Goal: Task Accomplishment & Management: Use online tool/utility

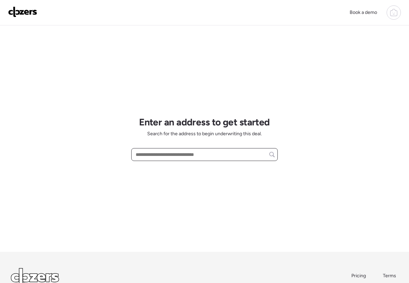
paste input "**********"
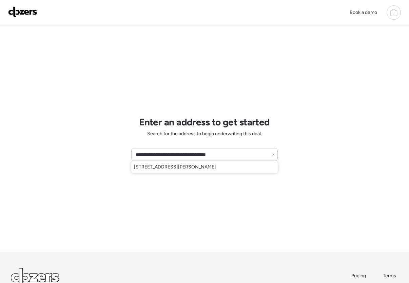
click at [232, 167] on div "12574 Stoneridge Dr, Black Jack, MO, 63033" at bounding box center [204, 167] width 146 height 12
type input "**********"
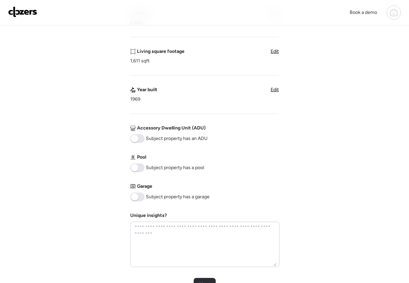
scroll to position [183, 0]
click at [136, 199] on span at bounding box center [134, 196] width 7 height 7
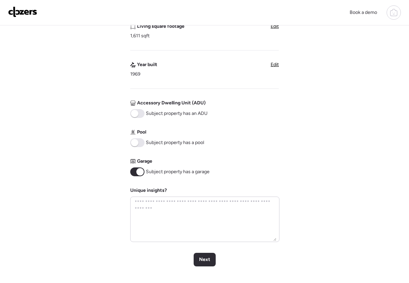
scroll to position [220, 0]
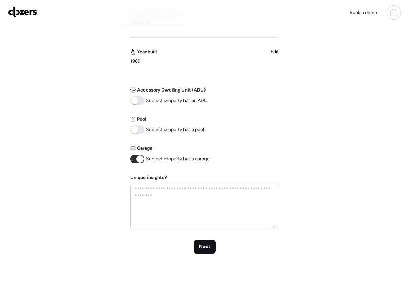
click at [200, 243] on div "Next" at bounding box center [205, 247] width 22 height 14
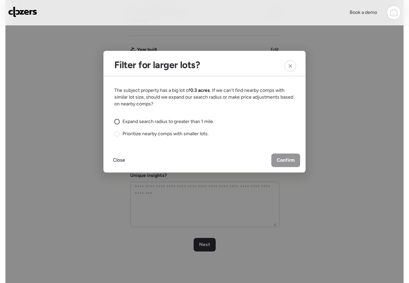
scroll to position [223, 0]
drag, startPoint x: 117, startPoint y: 121, endPoint x: 150, endPoint y: 127, distance: 34.1
click at [117, 121] on circle at bounding box center [117, 121] width 5 height 5
drag, startPoint x: 286, startPoint y: 161, endPoint x: 300, endPoint y: 161, distance: 13.9
click at [286, 161] on span "Confirm" at bounding box center [286, 160] width 18 height 7
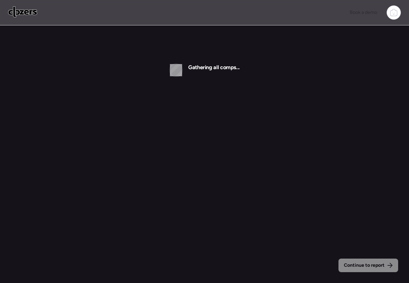
click at [358, 264] on span "Continue to report" at bounding box center [364, 265] width 41 height 7
click at [35, 14] on img at bounding box center [22, 11] width 29 height 11
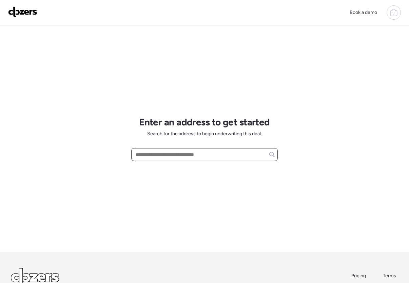
click at [165, 155] on input "text" at bounding box center [204, 154] width 140 height 9
paste input "**********"
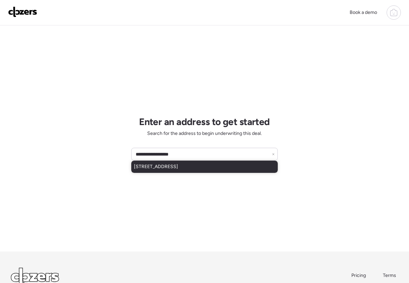
click at [178, 164] on span "3462 Royalton Ave, Saint Louis, MO, 63114" at bounding box center [156, 166] width 44 height 7
type input "**********"
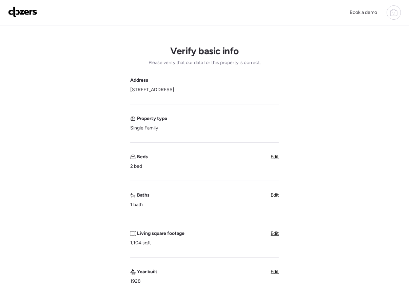
click at [275, 155] on span "Edit" at bounding box center [275, 157] width 8 height 6
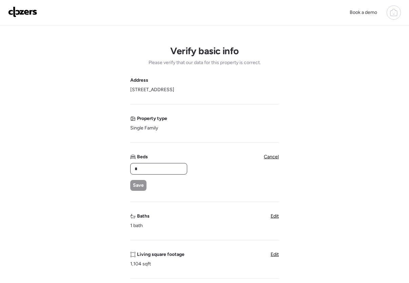
drag, startPoint x: 158, startPoint y: 171, endPoint x: 130, endPoint y: 166, distance: 28.3
click at [130, 166] on div "*" at bounding box center [158, 169] width 57 height 12
type input "*"
click at [138, 185] on span "Save" at bounding box center [138, 185] width 11 height 7
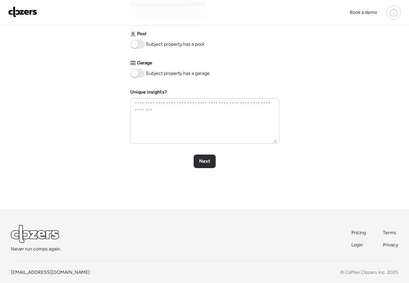
scroll to position [315, 0]
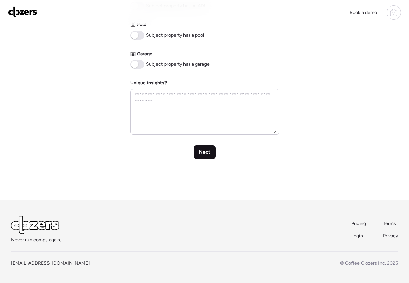
click at [208, 150] on span "Next" at bounding box center [204, 152] width 11 height 7
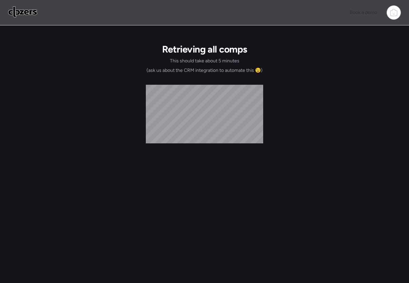
scroll to position [0, 0]
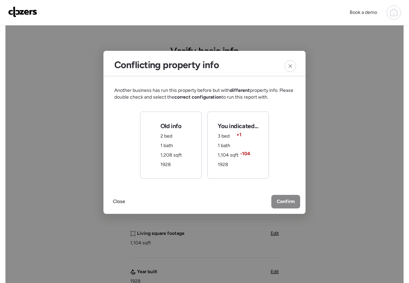
click at [290, 203] on span "Confirm" at bounding box center [286, 201] width 18 height 7
click at [248, 151] on span "-104" at bounding box center [245, 154] width 10 height 7
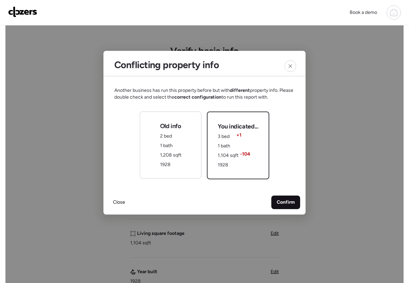
click at [285, 201] on span "Confirm" at bounding box center [286, 202] width 18 height 7
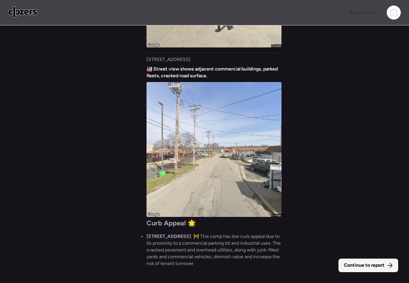
click at [357, 265] on span "Continue to report" at bounding box center [364, 265] width 41 height 7
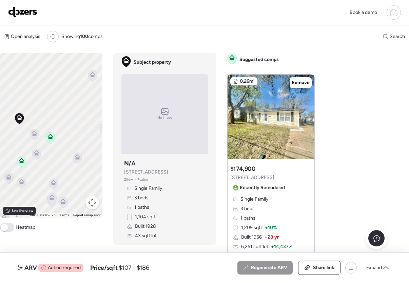
click at [9, 228] on span at bounding box center [7, 227] width 14 height 9
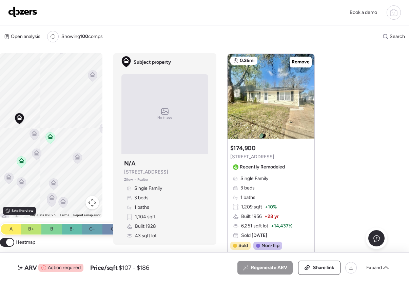
scroll to position [21, 0]
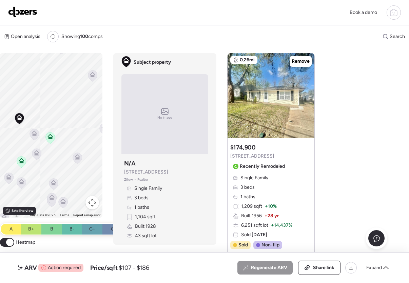
click at [25, 13] on img at bounding box center [22, 11] width 29 height 11
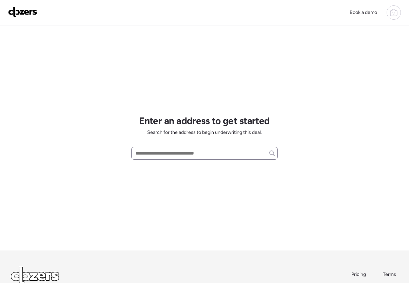
scroll to position [2, 0]
paste input "**********"
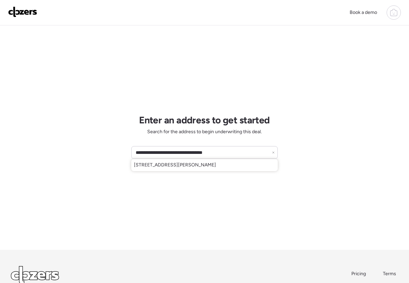
click at [216, 165] on span "[STREET_ADDRESS][PERSON_NAME]" at bounding box center [175, 165] width 82 height 7
type input "**********"
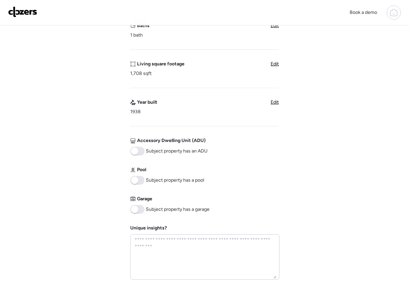
scroll to position [254, 0]
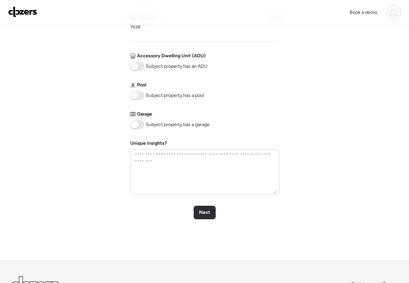
click at [214, 214] on div "Next" at bounding box center [205, 213] width 22 height 14
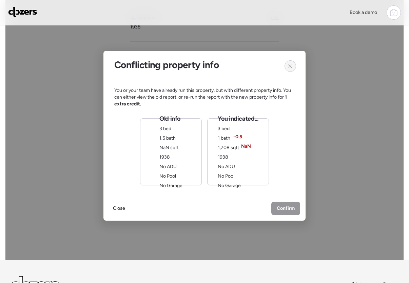
click at [287, 66] on div at bounding box center [290, 66] width 12 height 12
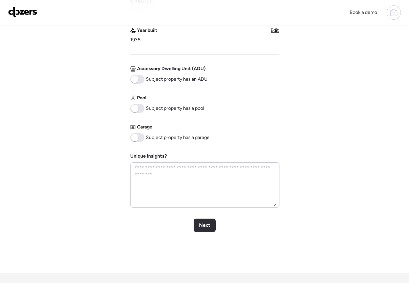
scroll to position [315, 0]
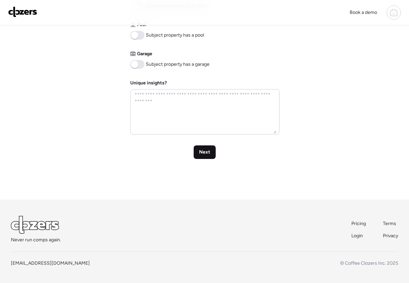
click at [201, 152] on span "Next" at bounding box center [204, 152] width 11 height 7
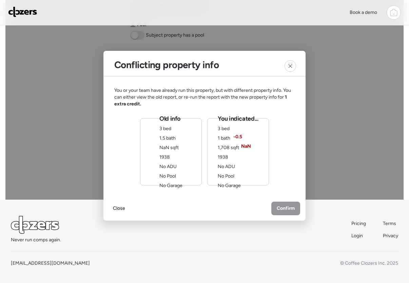
click at [253, 165] on div "You indicated... 3 bed 1 bath -0.5 1,708 sqft NaN 1938 No ADU No Pool No Garage" at bounding box center [238, 152] width 40 height 75
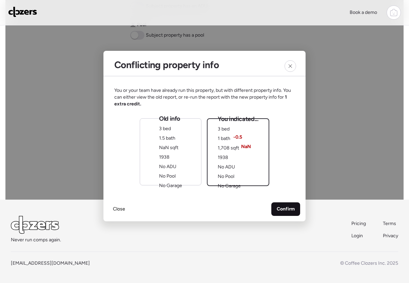
click at [284, 209] on span "Confirm" at bounding box center [286, 209] width 18 height 7
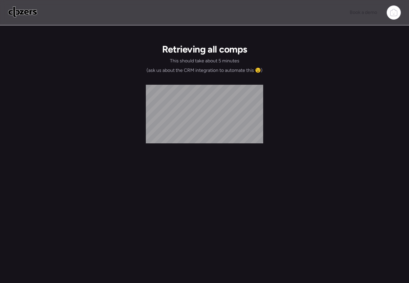
scroll to position [0, 0]
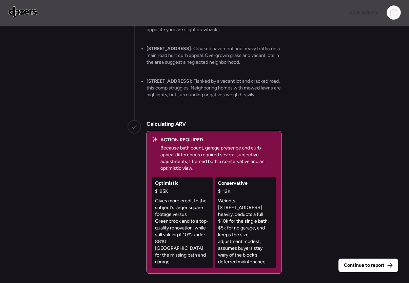
scroll to position [-4, 0]
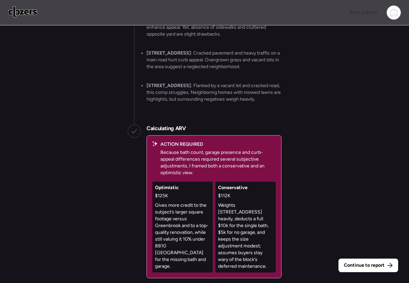
click at [371, 267] on span "Continue to report" at bounding box center [364, 265] width 41 height 7
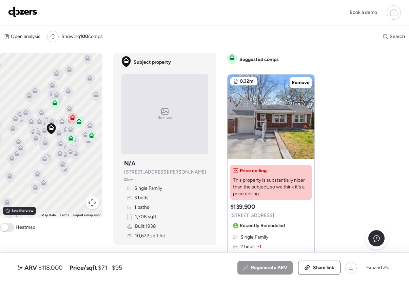
click at [11, 226] on span at bounding box center [7, 227] width 14 height 9
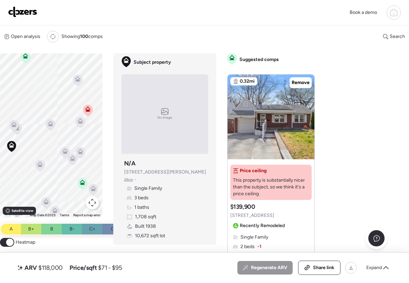
drag, startPoint x: 65, startPoint y: 141, endPoint x: 33, endPoint y: 141, distance: 32.2
click at [32, 142] on div "To activate drag with keyboard, press Alt + Enter. Once in keyboard drag state,…" at bounding box center [51, 135] width 102 height 164
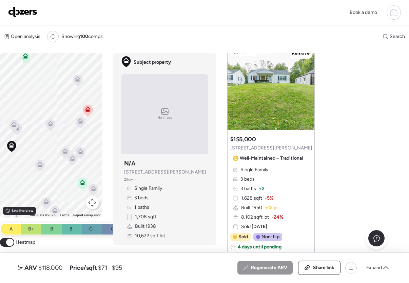
scroll to position [593, 0]
click at [348, 270] on icon at bounding box center [350, 267] width 5 height 5
click at [172, 269] on div "ARV $118,000 Price/sqft $71 - $95 All (5) ARV (5) As-is (0) Regenerate ARV Shar…" at bounding box center [204, 268] width 376 height 14
click at [385, 267] on icon at bounding box center [385, 267] width 5 height 3
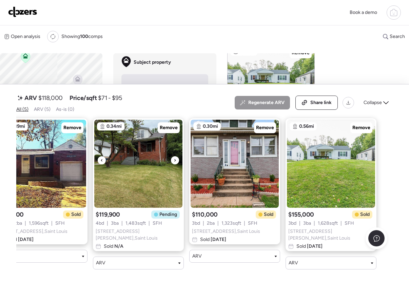
scroll to position [0, 121]
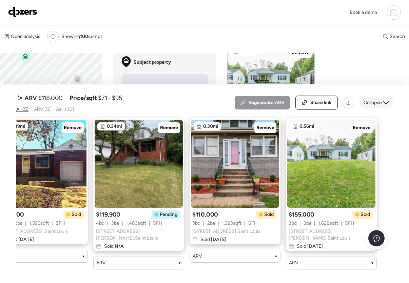
click at [386, 105] on icon at bounding box center [385, 102] width 5 height 5
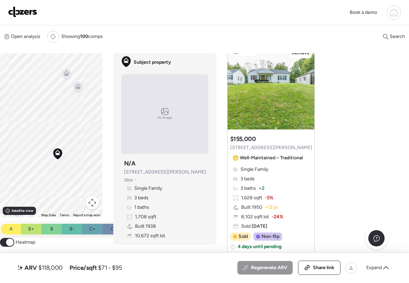
drag, startPoint x: 20, startPoint y: 152, endPoint x: 84, endPoint y: 148, distance: 64.5
click at [84, 148] on div "To activate drag with keyboard, press Alt + Enter. Once in keyboard drag state,…" at bounding box center [51, 135] width 102 height 164
click at [76, 86] on icon at bounding box center [76, 86] width 5 height 5
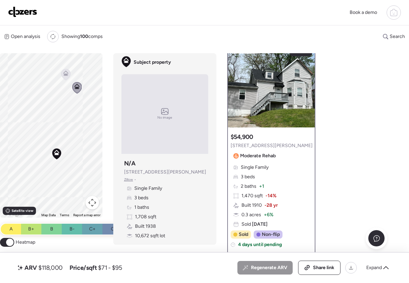
scroll to position [0, 0]
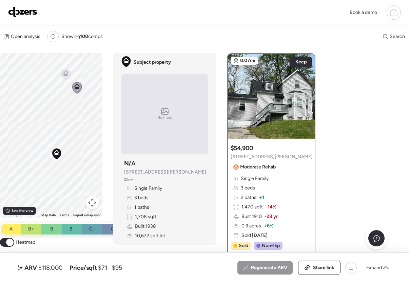
click at [67, 75] on icon at bounding box center [65, 75] width 4 height 2
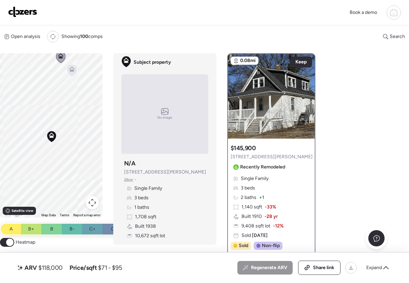
drag, startPoint x: 75, startPoint y: 161, endPoint x: 69, endPoint y: 143, distance: 18.5
click at [69, 143] on div "To activate drag with keyboard, press Alt + Enter. Once in keyboard drag state,…" at bounding box center [51, 135] width 102 height 164
click at [28, 82] on icon at bounding box center [27, 81] width 5 height 3
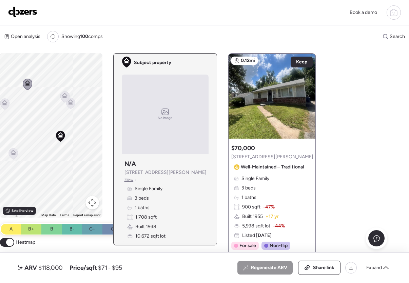
click at [61, 135] on icon at bounding box center [60, 134] width 5 height 5
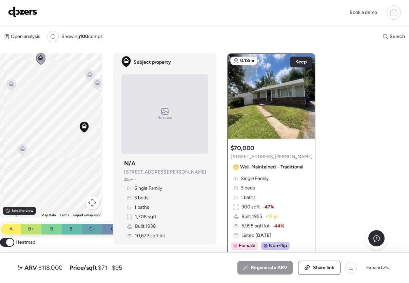
click at [394, 13] on icon at bounding box center [393, 12] width 8 height 8
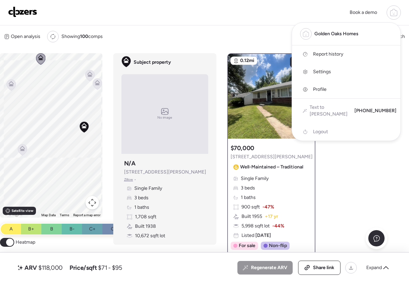
click at [330, 54] on span "Report history" at bounding box center [328, 54] width 30 height 7
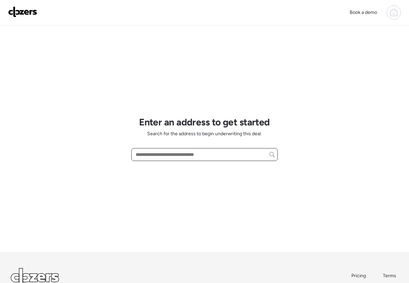
paste input "**********"
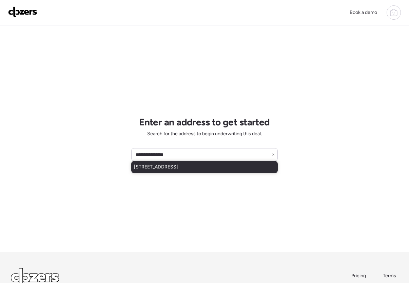
click at [178, 167] on span "[STREET_ADDRESS]" at bounding box center [156, 167] width 44 height 7
type input "**********"
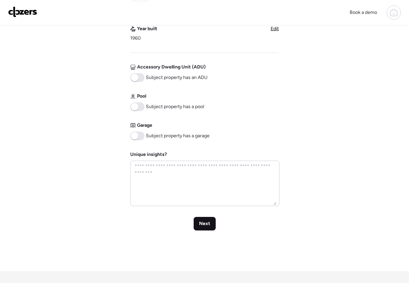
click at [205, 220] on span "Next" at bounding box center [204, 223] width 11 height 7
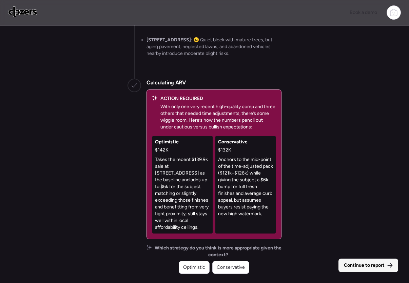
click at [355, 265] on span "Continue to report" at bounding box center [364, 265] width 41 height 7
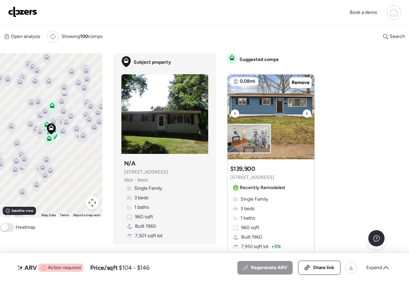
scroll to position [9, 0]
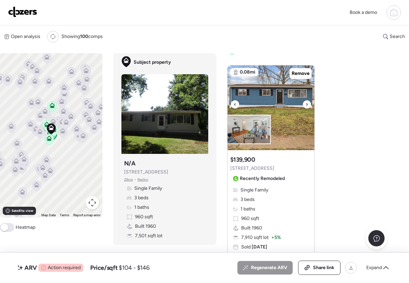
click at [306, 103] on icon at bounding box center [306, 104] width 3 height 8
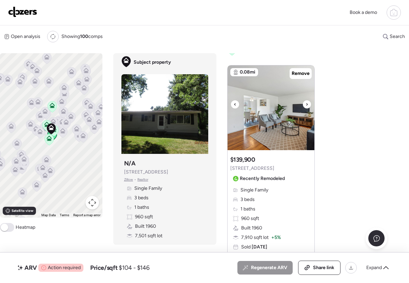
click at [306, 103] on icon at bounding box center [306, 104] width 3 height 8
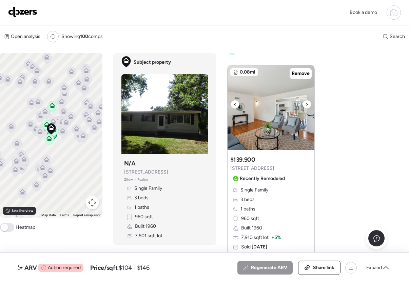
click at [306, 103] on icon at bounding box center [306, 104] width 3 height 8
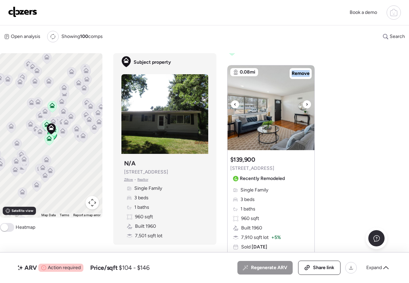
click at [306, 103] on icon at bounding box center [306, 104] width 3 height 8
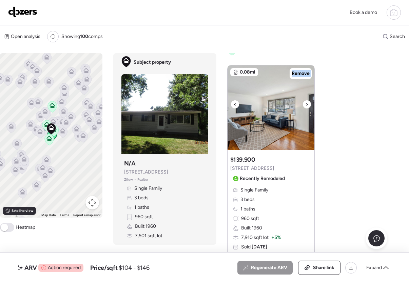
click at [306, 103] on icon at bounding box center [306, 104] width 3 height 8
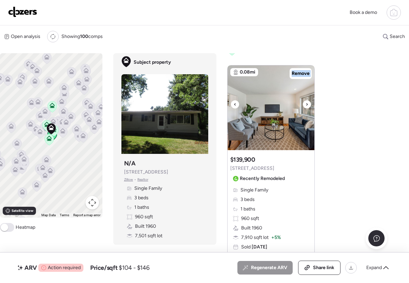
click at [306, 103] on icon at bounding box center [306, 104] width 3 height 8
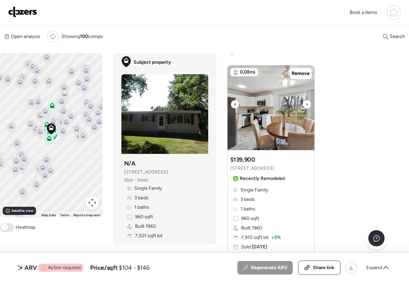
click at [306, 103] on icon at bounding box center [306, 104] width 3 height 8
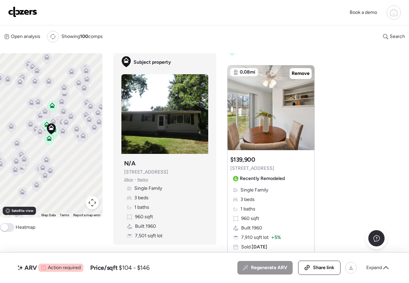
click at [7, 228] on span at bounding box center [4, 227] width 7 height 7
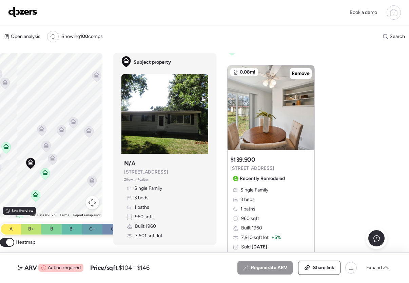
drag, startPoint x: 40, startPoint y: 181, endPoint x: 37, endPoint y: 172, distance: 9.5
click at [34, 173] on div "To activate drag with keyboard, press Alt + Enter. Once in keyboard drag state,…" at bounding box center [51, 135] width 102 height 164
click at [47, 172] on icon at bounding box center [45, 170] width 5 height 5
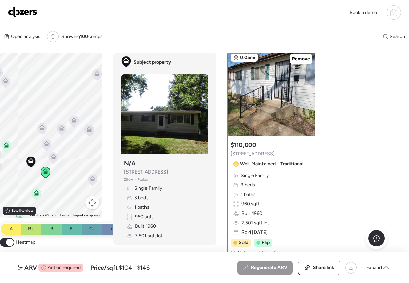
scroll to position [0, 0]
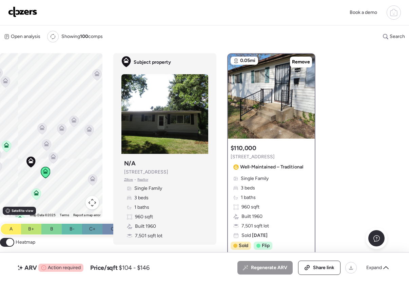
click at [35, 192] on icon at bounding box center [36, 192] width 5 height 5
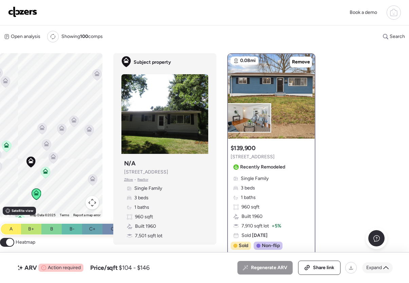
click at [381, 269] on span "Expand" at bounding box center [374, 267] width 16 height 7
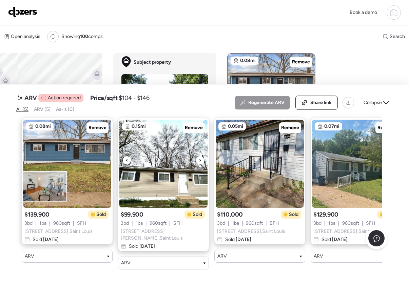
click at [201, 164] on icon at bounding box center [200, 160] width 3 height 8
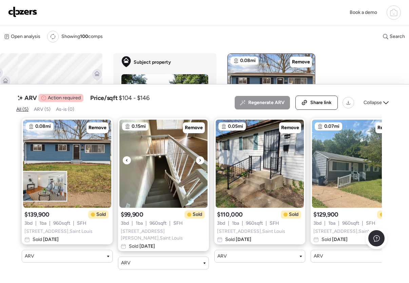
click at [201, 164] on icon at bounding box center [200, 160] width 3 height 8
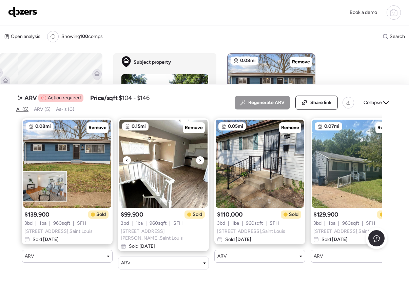
click at [201, 164] on icon at bounding box center [200, 160] width 3 height 8
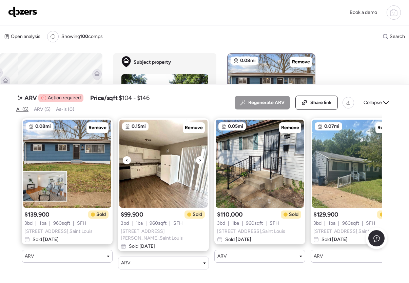
click at [201, 164] on icon at bounding box center [200, 160] width 3 height 8
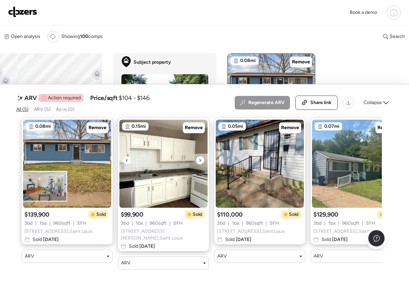
click at [201, 164] on icon at bounding box center [200, 160] width 3 height 8
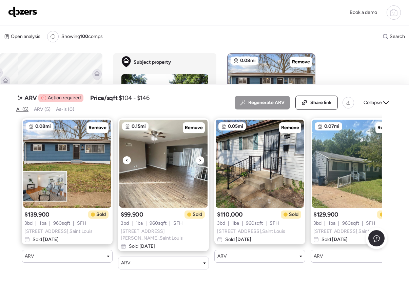
click at [201, 164] on icon at bounding box center [200, 160] width 3 height 8
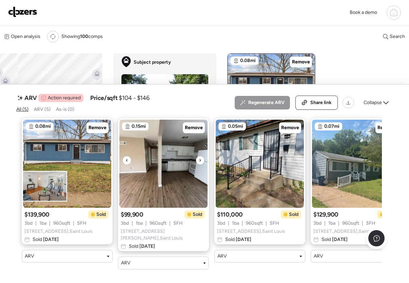
click at [201, 164] on icon at bounding box center [200, 160] width 3 height 8
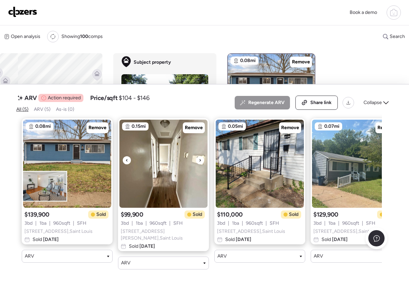
click at [201, 164] on icon at bounding box center [200, 160] width 3 height 8
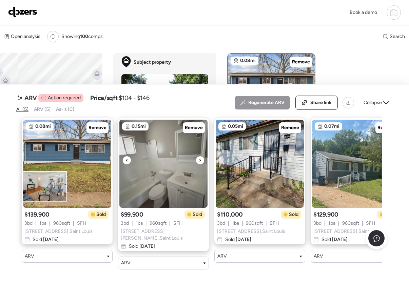
click at [201, 164] on icon at bounding box center [200, 160] width 3 height 8
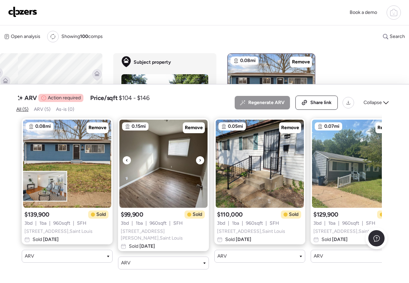
click at [201, 164] on icon at bounding box center [200, 160] width 3 height 8
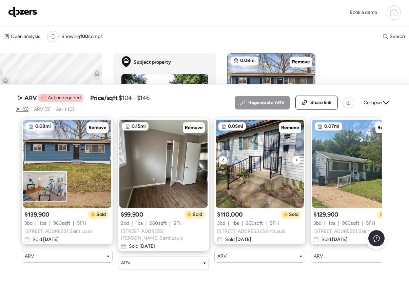
click at [297, 164] on icon at bounding box center [296, 160] width 3 height 8
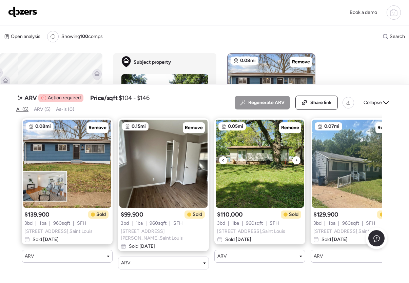
click at [297, 164] on icon at bounding box center [296, 160] width 3 height 8
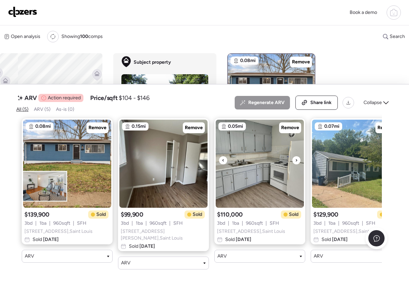
click at [297, 164] on icon at bounding box center [296, 160] width 3 height 8
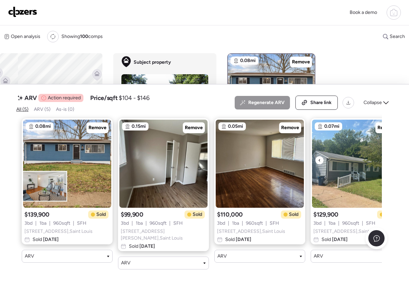
click at [362, 174] on img at bounding box center [356, 164] width 88 height 88
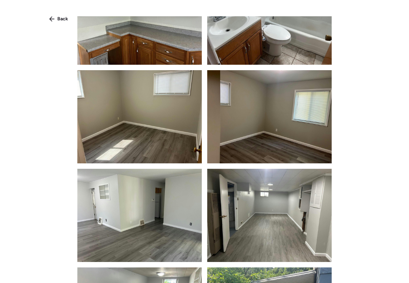
scroll to position [221, 0]
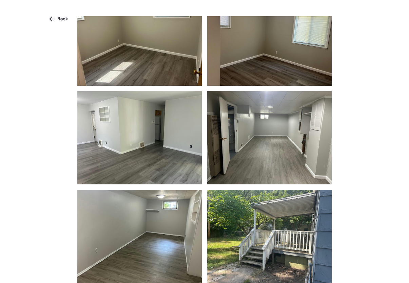
click at [57, 18] on span "Back" at bounding box center [62, 19] width 11 height 7
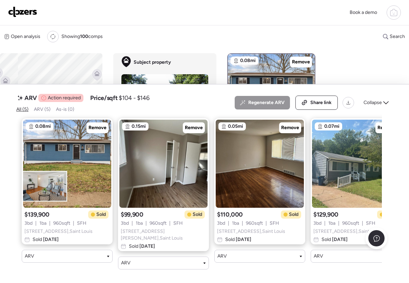
click at [350, 75] on div "Open analysis Re-run report Showing 100 comps Search Comps list Analysis To act…" at bounding box center [204, 152] width 409 height 255
click at [383, 105] on icon at bounding box center [385, 102] width 5 height 5
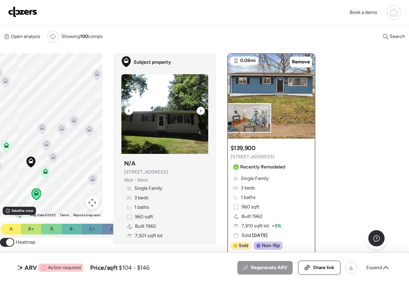
click at [201, 111] on icon at bounding box center [200, 110] width 1 height 2
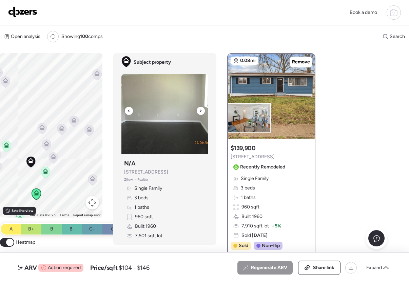
click at [201, 111] on icon at bounding box center [200, 111] width 3 height 8
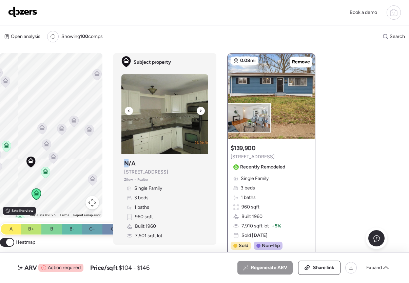
click at [201, 111] on icon at bounding box center [200, 110] width 1 height 2
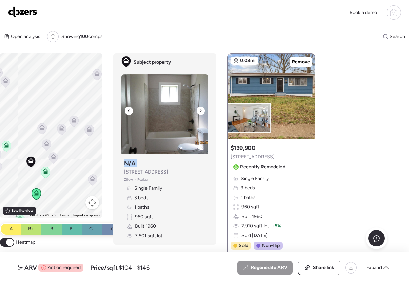
click at [201, 111] on icon at bounding box center [200, 111] width 3 height 8
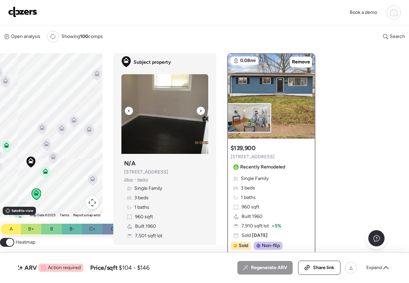
click at [201, 111] on icon at bounding box center [200, 110] width 1 height 2
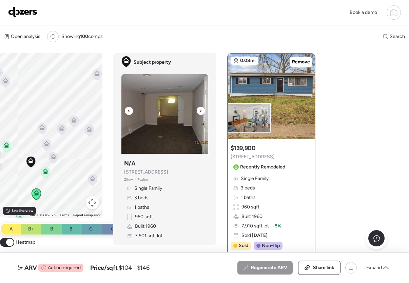
click at [201, 111] on icon at bounding box center [200, 110] width 1 height 2
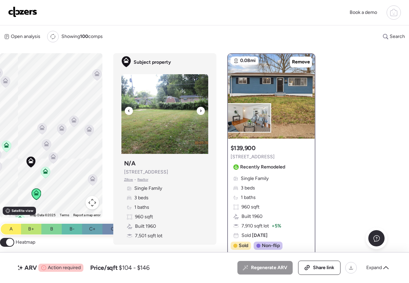
click at [201, 111] on icon at bounding box center [200, 110] width 1 height 2
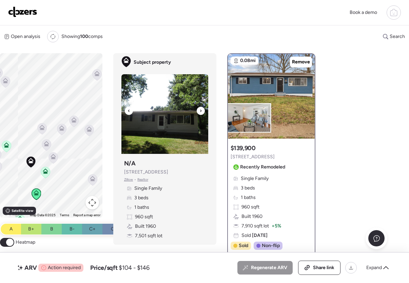
click at [201, 111] on icon at bounding box center [200, 110] width 1 height 2
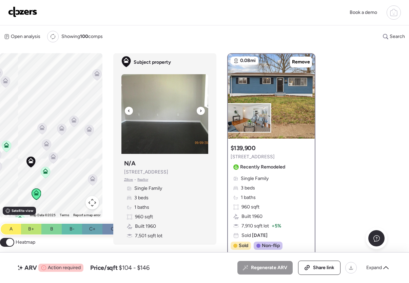
click at [201, 111] on icon at bounding box center [200, 110] width 1 height 2
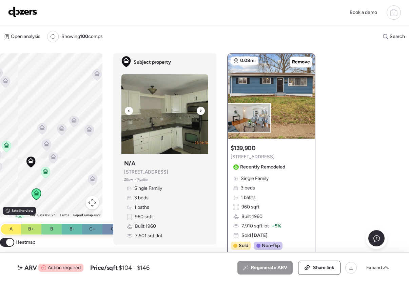
click at [131, 110] on div at bounding box center [129, 111] width 8 height 8
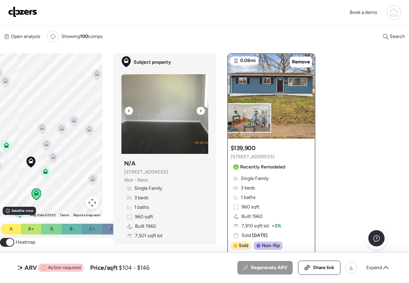
click at [131, 110] on div at bounding box center [129, 111] width 8 height 8
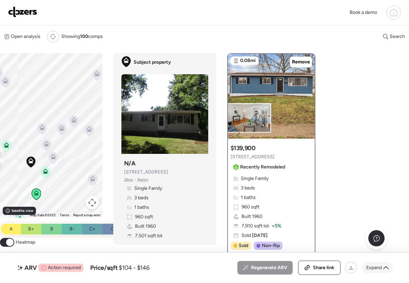
click at [382, 269] on div "Expand" at bounding box center [377, 267] width 31 height 11
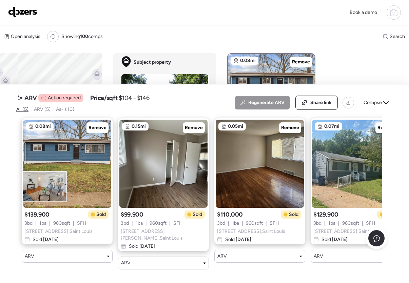
click at [385, 105] on icon at bounding box center [385, 102] width 5 height 5
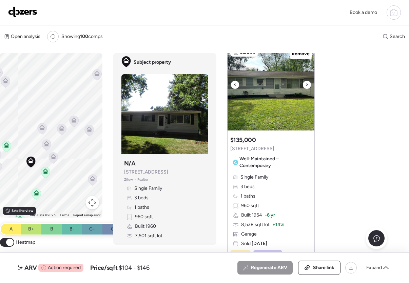
scroll to position [253, 0]
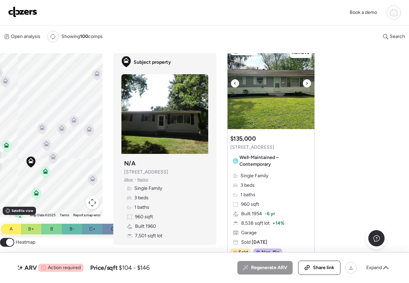
click at [307, 83] on icon at bounding box center [306, 83] width 3 height 8
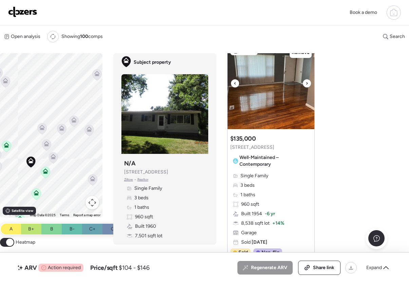
click at [307, 83] on icon at bounding box center [306, 83] width 3 height 8
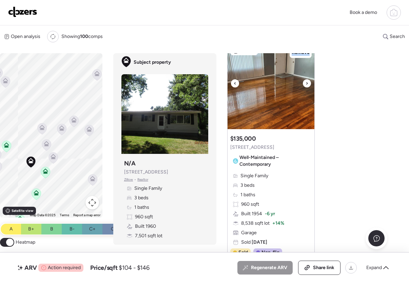
click at [307, 83] on icon at bounding box center [306, 83] width 3 height 8
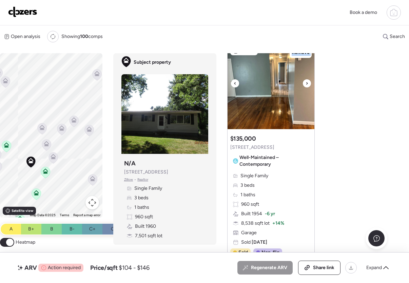
click at [307, 83] on icon at bounding box center [306, 83] width 3 height 8
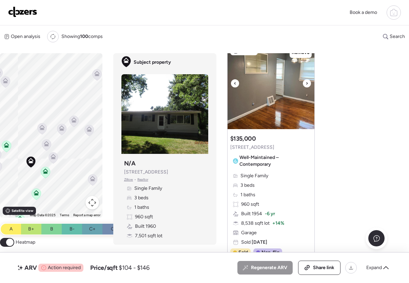
click at [307, 83] on icon at bounding box center [306, 83] width 3 height 8
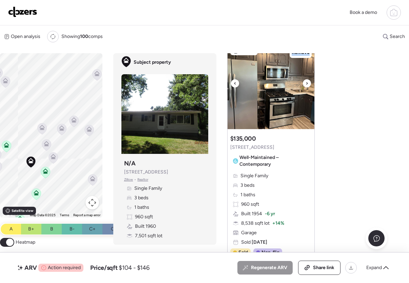
click at [307, 83] on icon at bounding box center [306, 83] width 3 height 8
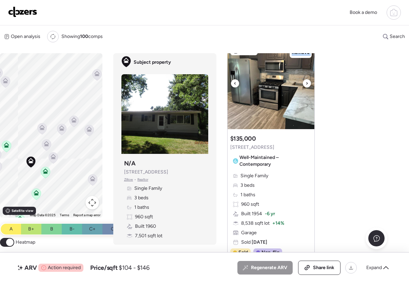
click at [307, 83] on icon at bounding box center [306, 83] width 3 height 8
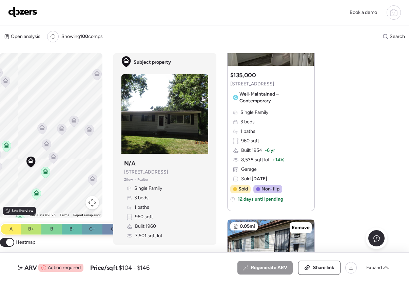
scroll to position [458, 0]
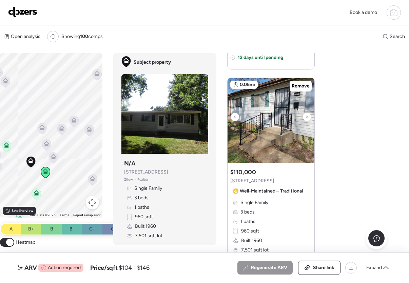
click at [305, 117] on icon at bounding box center [306, 117] width 3 height 8
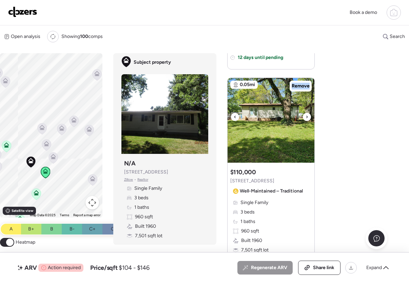
click at [305, 117] on icon at bounding box center [306, 117] width 3 height 8
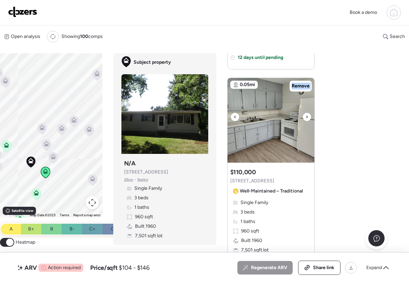
click at [305, 117] on icon at bounding box center [306, 117] width 3 height 8
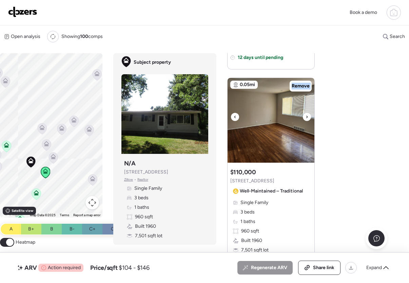
click at [305, 117] on icon at bounding box center [306, 117] width 3 height 8
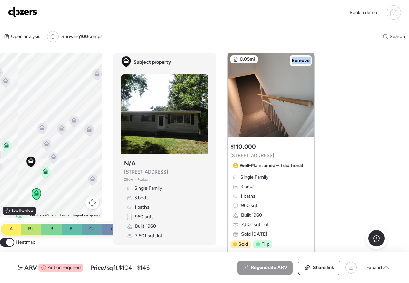
scroll to position [484, 0]
click at [395, 17] on div at bounding box center [393, 12] width 14 height 14
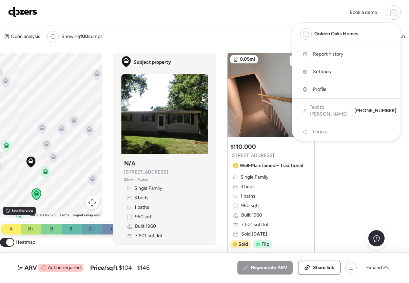
click at [325, 54] on span "Report history" at bounding box center [328, 54] width 30 height 7
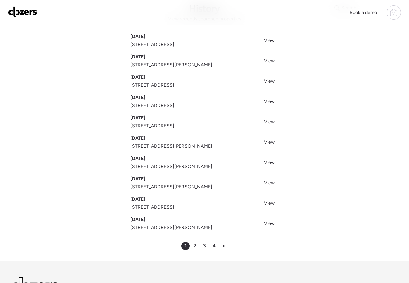
scroll to position [35, 0]
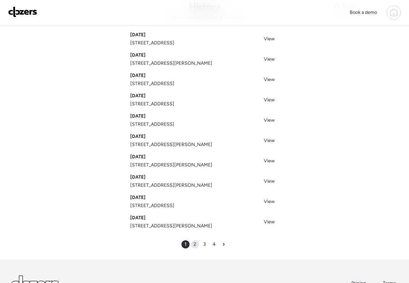
click at [195, 244] on span "2" at bounding box center [195, 244] width 3 height 7
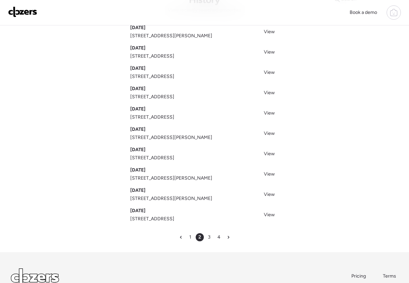
scroll to position [45, 0]
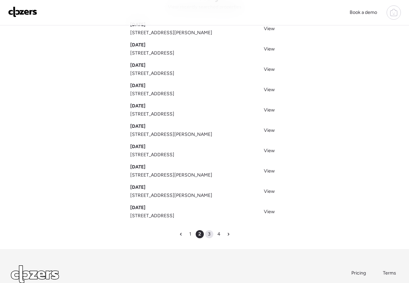
click at [207, 233] on div "3" at bounding box center [209, 234] width 8 height 8
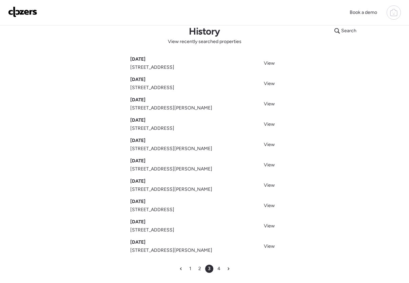
scroll to position [18, 0]
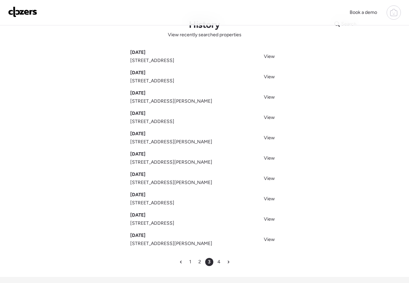
click at [216, 262] on div "4" at bounding box center [219, 262] width 8 height 8
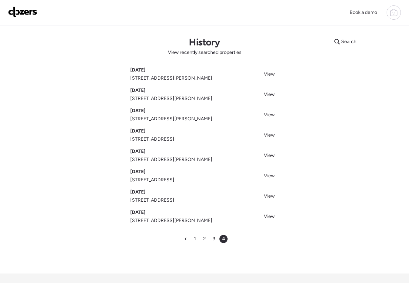
click at [389, 17] on div at bounding box center [393, 12] width 14 height 14
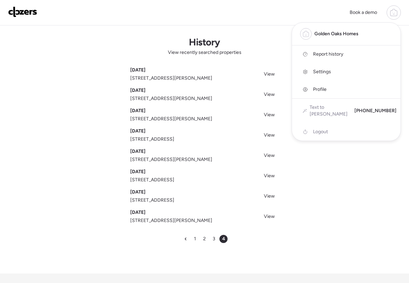
click at [37, 16] on img at bounding box center [22, 11] width 29 height 11
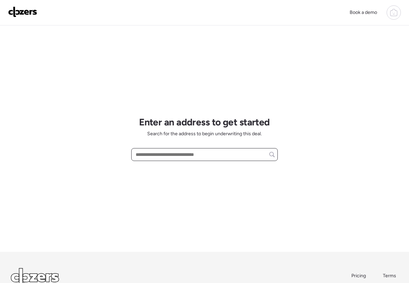
paste input "**********"
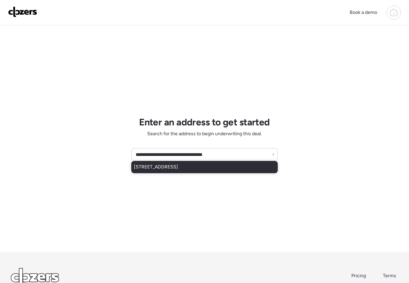
click at [178, 167] on span "[STREET_ADDRESS]" at bounding box center [156, 167] width 44 height 7
type input "**********"
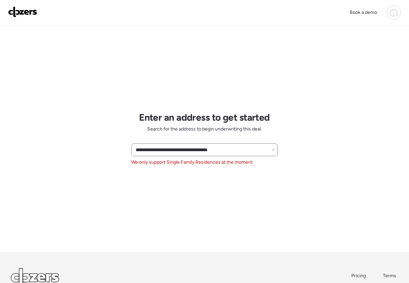
scroll to position [1, 0]
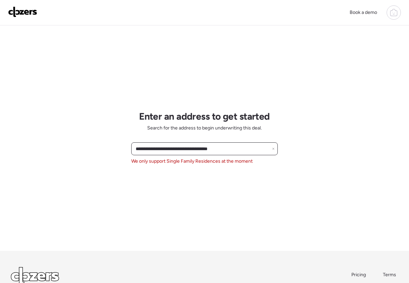
click at [242, 149] on input "**********" at bounding box center [204, 148] width 140 height 9
drag, startPoint x: 239, startPoint y: 148, endPoint x: 107, endPoint y: 145, distance: 131.9
click at [107, 145] on div "**********" at bounding box center [204, 166] width 409 height 335
paste input "**********"
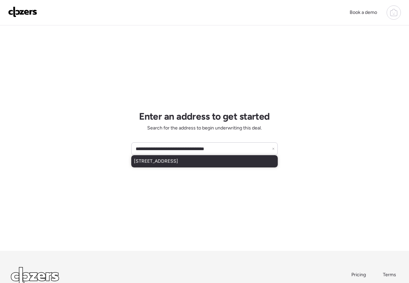
click at [233, 160] on div "[STREET_ADDRESS]" at bounding box center [204, 161] width 146 height 12
type input "**********"
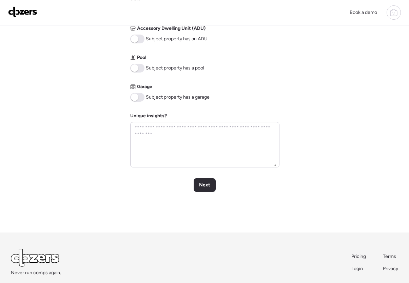
scroll to position [286, 0]
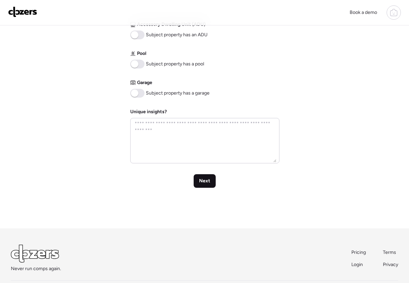
drag, startPoint x: 205, startPoint y: 187, endPoint x: 205, endPoint y: 181, distance: 6.8
click at [205, 187] on div "Next" at bounding box center [205, 181] width 22 height 14
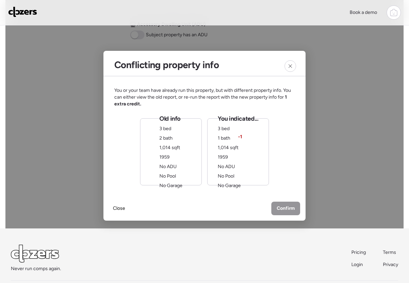
click at [205, 180] on div "Old info 3 bed 2 bath 1,014 sqft 1959 No ADU No Pool No Garage You indicated...…" at bounding box center [204, 151] width 129 height 67
click at [174, 152] on div "Old info 3 bed 2 bath 1,014 sqft 1959 No ADU No Pool No Garage" at bounding box center [170, 152] width 23 height 75
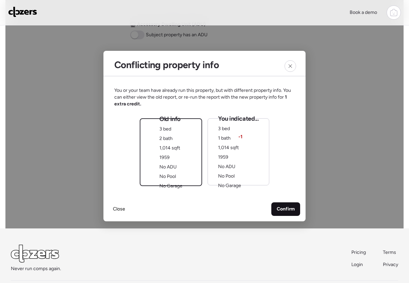
click at [287, 209] on span "Confirm" at bounding box center [286, 209] width 18 height 7
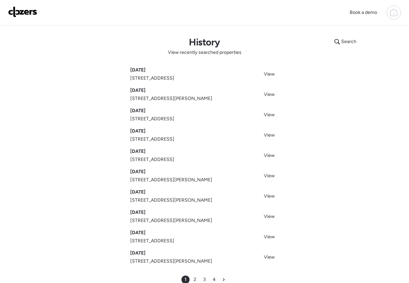
scroll to position [24, 0]
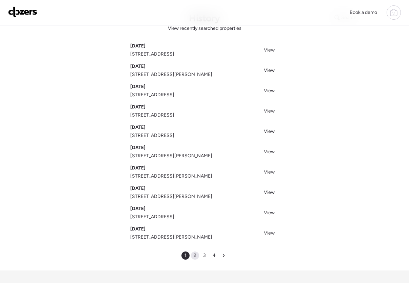
click at [196, 256] on span "2" at bounding box center [195, 255] width 3 height 7
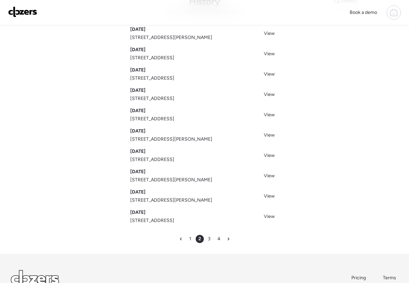
scroll to position [44, 0]
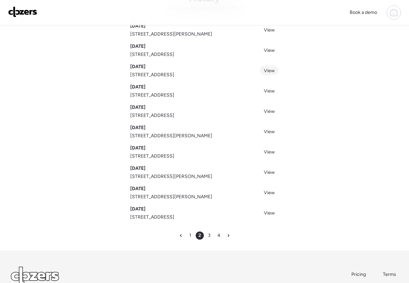
click at [268, 71] on span "View" at bounding box center [269, 71] width 11 height 6
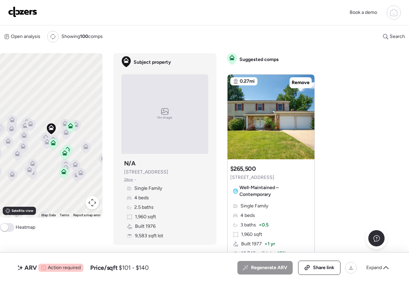
click at [12, 226] on span at bounding box center [7, 227] width 14 height 9
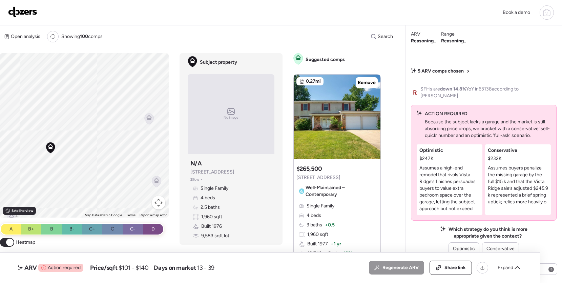
click at [408, 15] on icon at bounding box center [547, 12] width 8 height 8
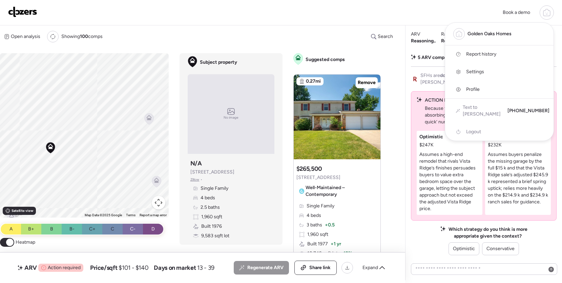
click at [408, 54] on span "Report history" at bounding box center [481, 54] width 30 height 7
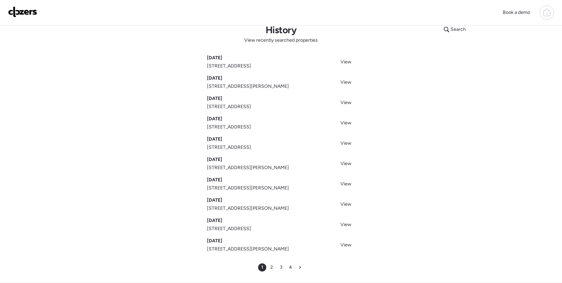
scroll to position [15, 0]
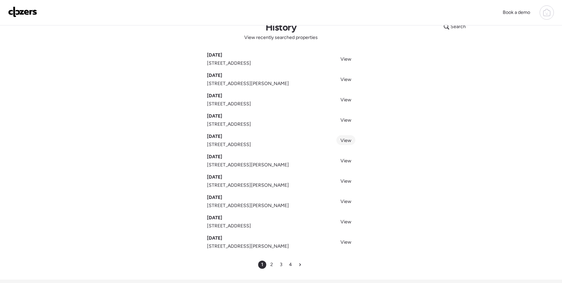
click at [346, 142] on span "View" at bounding box center [346, 141] width 11 height 6
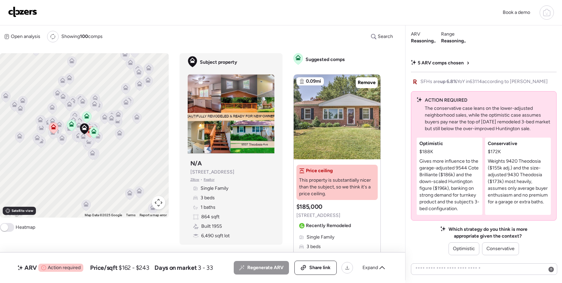
click at [7, 228] on span at bounding box center [4, 227] width 7 height 7
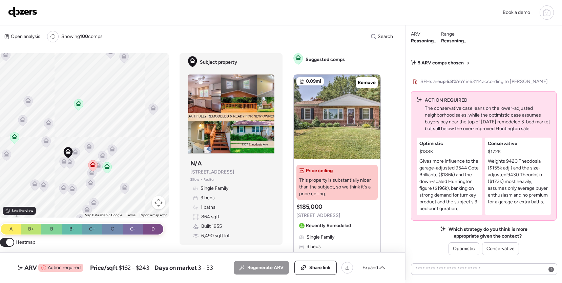
click at [77, 105] on icon at bounding box center [78, 105] width 4 height 2
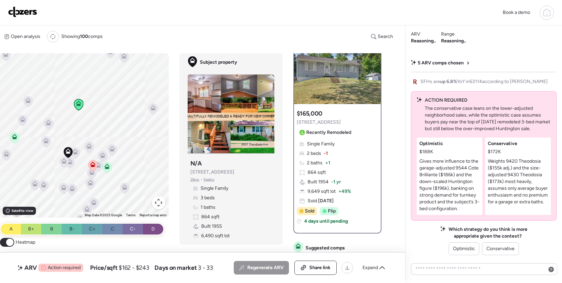
scroll to position [35, 0]
click at [377, 271] on span "Expand" at bounding box center [371, 267] width 16 height 7
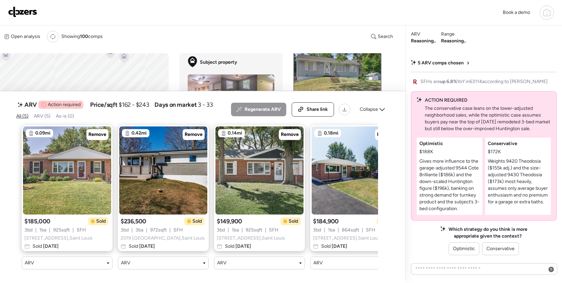
scroll to position [0, 12]
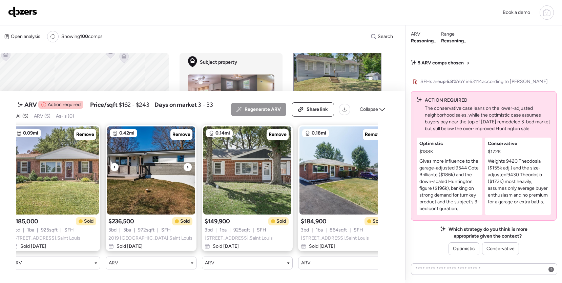
click at [185, 168] on div at bounding box center [188, 167] width 8 height 8
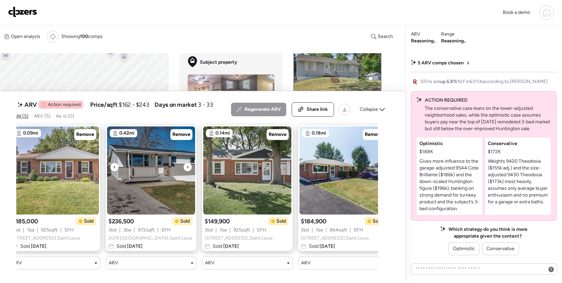
click at [185, 167] on div at bounding box center [188, 167] width 8 height 8
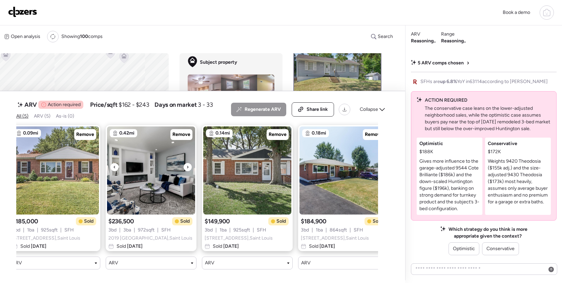
click at [185, 167] on div at bounding box center [188, 167] width 8 height 8
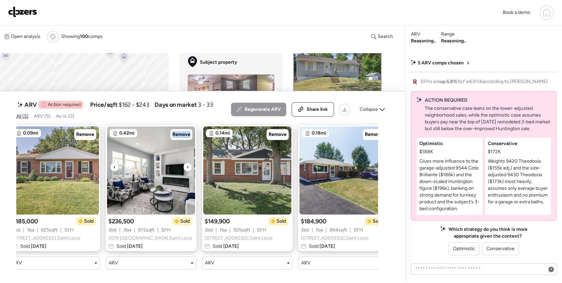
click at [185, 167] on div at bounding box center [188, 167] width 8 height 8
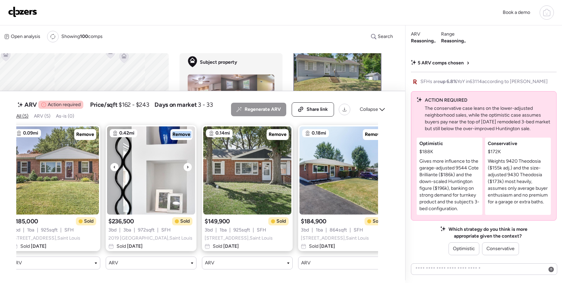
click at [185, 167] on div at bounding box center [188, 167] width 8 height 8
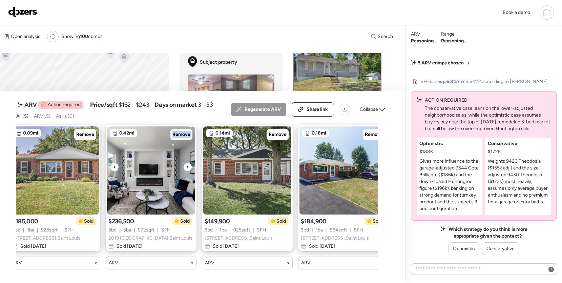
click at [185, 167] on div at bounding box center [188, 167] width 8 height 8
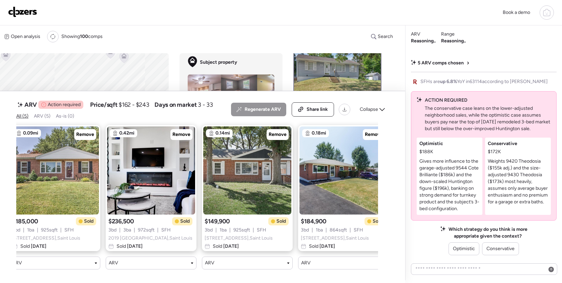
click at [245, 22] on div "Book a demo" at bounding box center [281, 12] width 562 height 25
click at [379, 111] on div "Collapse" at bounding box center [372, 109] width 33 height 11
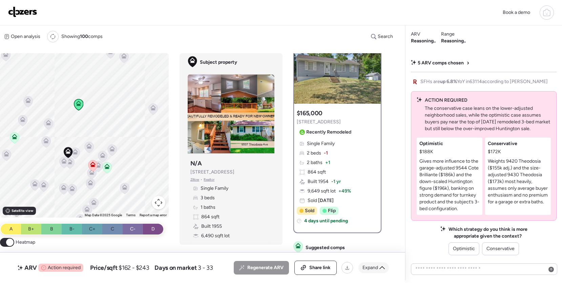
click at [380, 268] on icon at bounding box center [382, 267] width 5 height 3
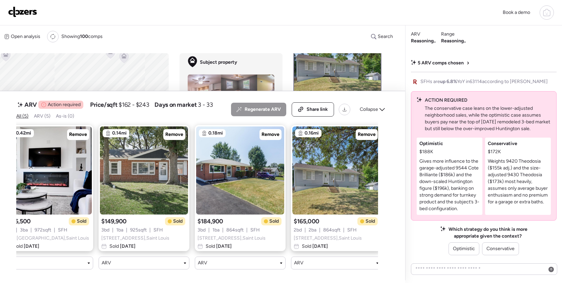
scroll to position [0, 121]
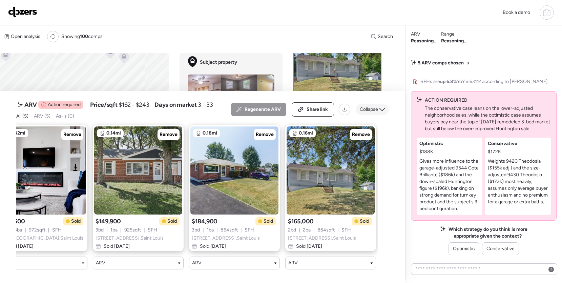
click at [381, 109] on icon at bounding box center [382, 109] width 5 height 5
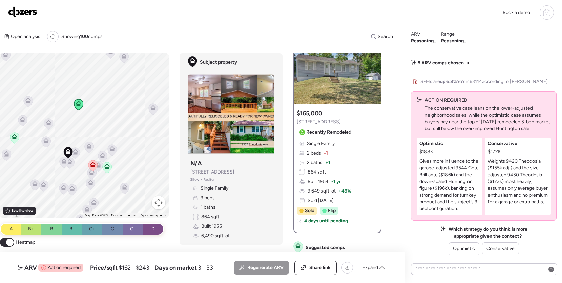
click at [543, 7] on div at bounding box center [547, 12] width 14 height 14
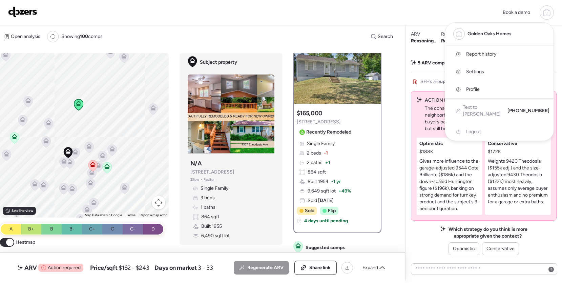
click at [499, 31] on span "Golden Oaks Homes" at bounding box center [490, 34] width 44 height 7
click at [484, 35] on span "Golden Oaks Homes" at bounding box center [490, 34] width 44 height 7
click at [548, 14] on icon at bounding box center [547, 14] width 2 height 2
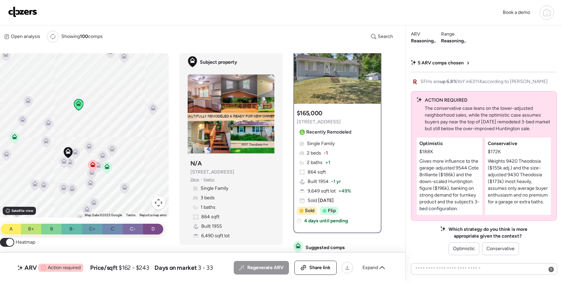
click at [547, 14] on icon at bounding box center [547, 14] width 2 height 2
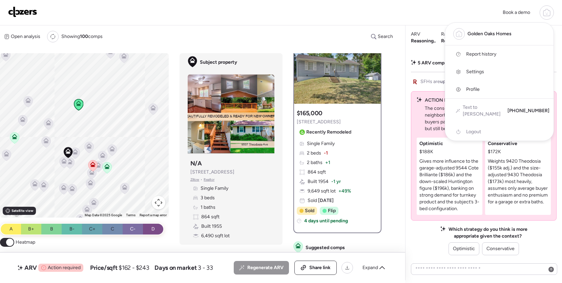
click at [476, 54] on span "Report history" at bounding box center [481, 54] width 30 height 7
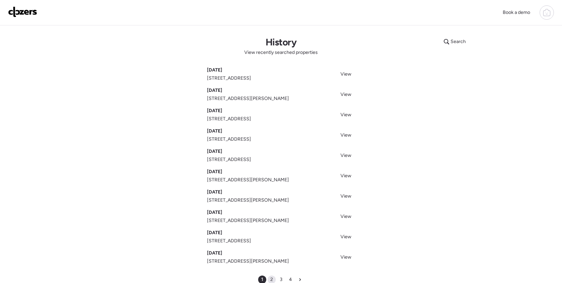
click at [272, 279] on span "2" at bounding box center [272, 279] width 3 height 7
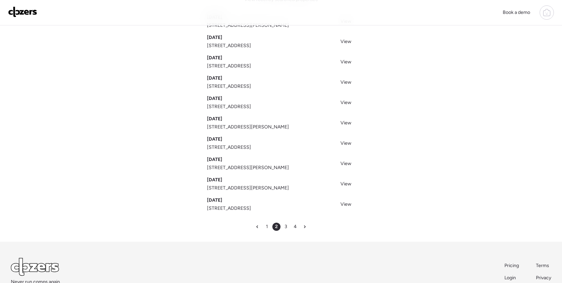
scroll to position [53, 0]
click at [284, 226] on div "3" at bounding box center [286, 226] width 8 height 8
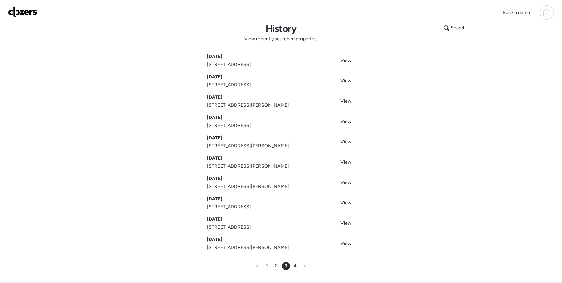
scroll to position [15, 0]
click at [293, 263] on div "4" at bounding box center [296, 265] width 8 height 8
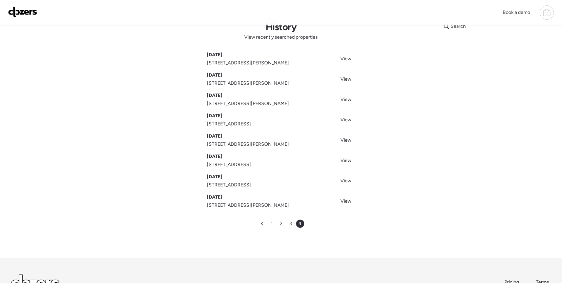
scroll to position [16, 0]
click at [280, 222] on span "2" at bounding box center [281, 223] width 3 height 7
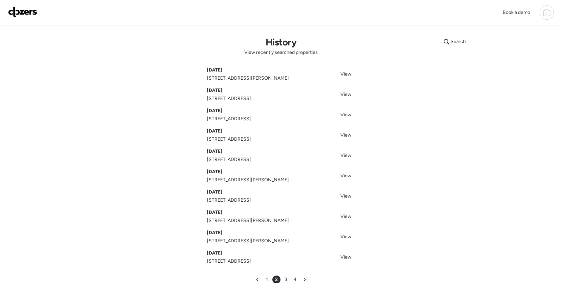
scroll to position [19, 0]
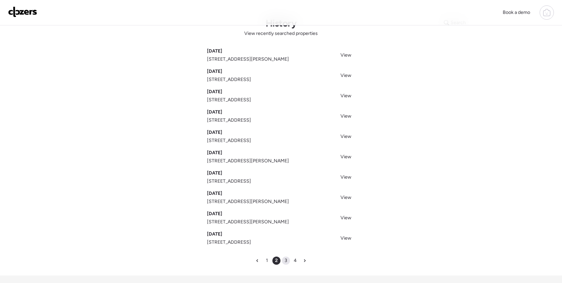
click at [282, 260] on div "3" at bounding box center [286, 261] width 8 height 8
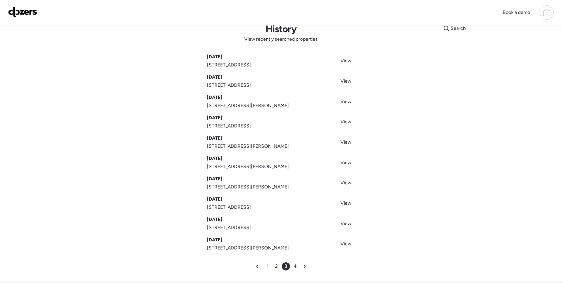
scroll to position [14, 0]
click at [267, 266] on span "1" at bounding box center [267, 266] width 2 height 7
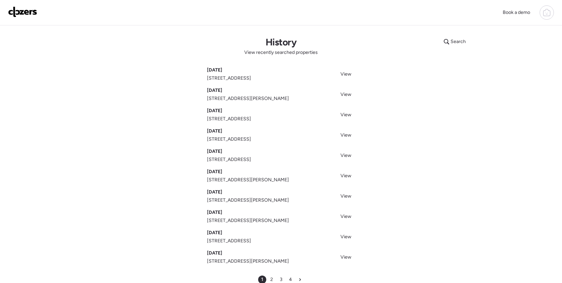
click at [26, 14] on img at bounding box center [22, 11] width 29 height 11
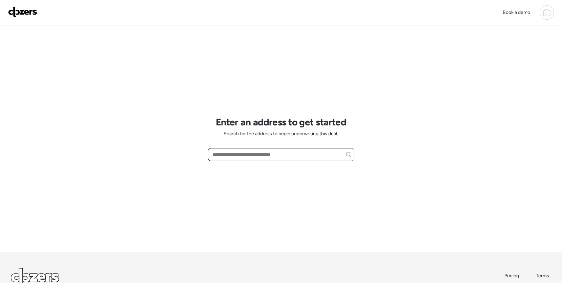
paste input "**********"
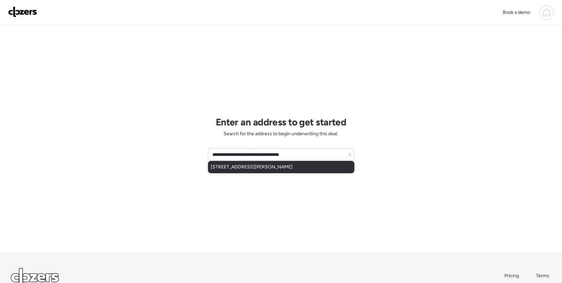
click at [269, 165] on span "[STREET_ADDRESS][PERSON_NAME]" at bounding box center [252, 167] width 82 height 7
type input "**********"
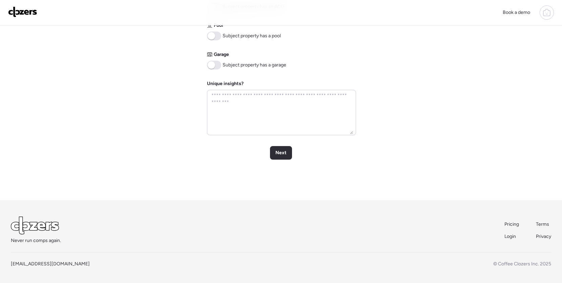
scroll to position [315, 0]
click at [284, 154] on span "Next" at bounding box center [281, 152] width 11 height 7
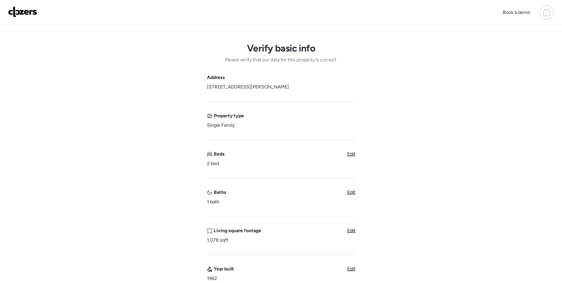
scroll to position [0, 0]
